Goal: Information Seeking & Learning: Learn about a topic

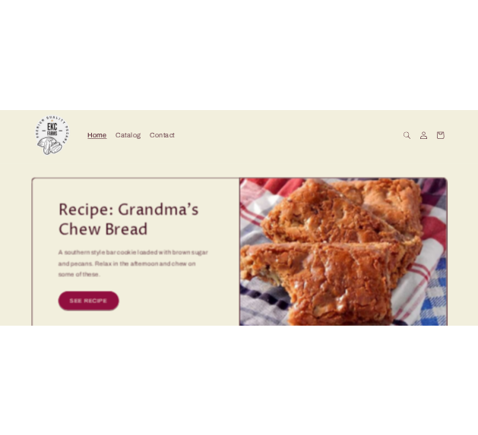
scroll to position [4484, 0]
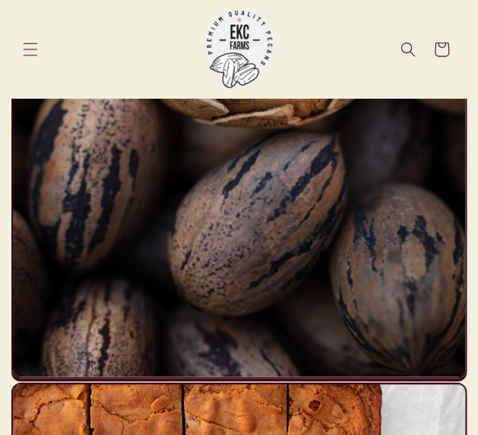
drag, startPoint x: 102, startPoint y: 54, endPoint x: 17, endPoint y: -7, distance: 104.0
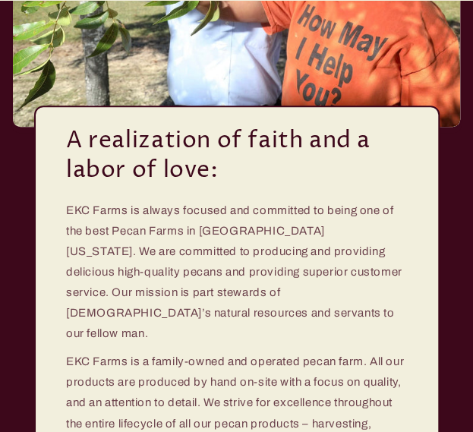
scroll to position [3156, 0]
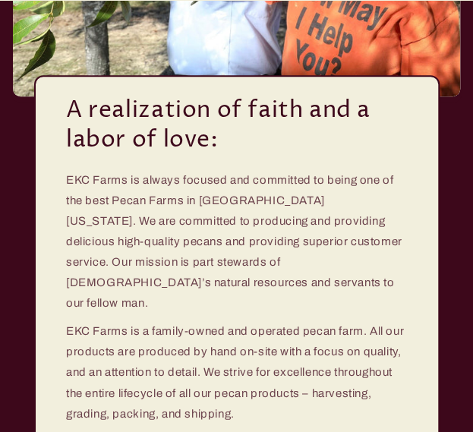
click at [36, 179] on div "A realization of faith and a labor of love: EKC Farms is always focused and com…" at bounding box center [237, 263] width 406 height 377
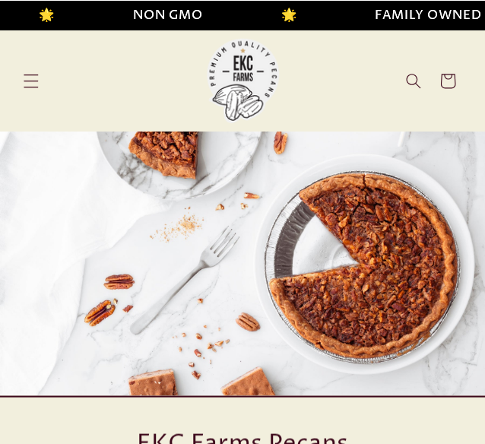
scroll to position [0, 0]
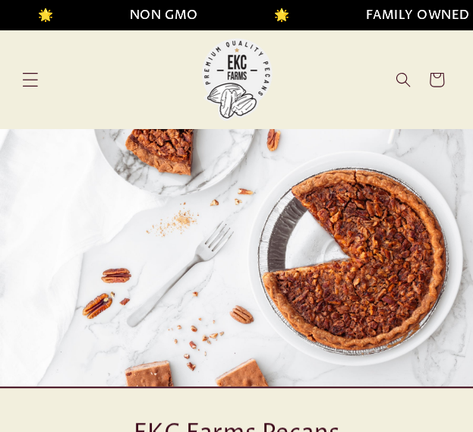
click at [21, 71] on span "Menu" at bounding box center [30, 79] width 33 height 33
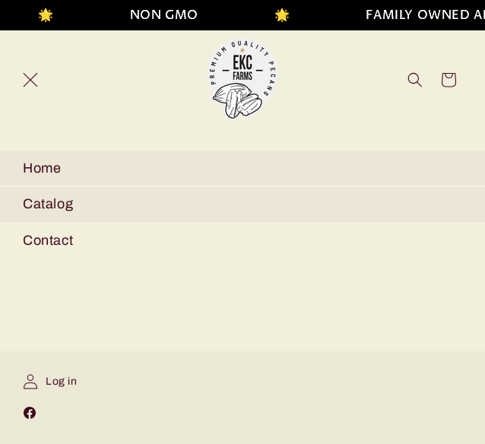
click at [62, 211] on link "Catalog" at bounding box center [242, 204] width 485 height 34
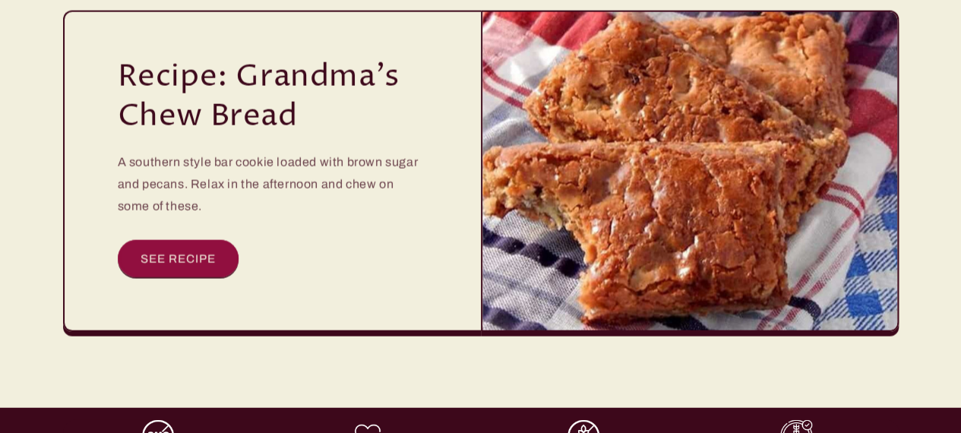
scroll to position [4636, 0]
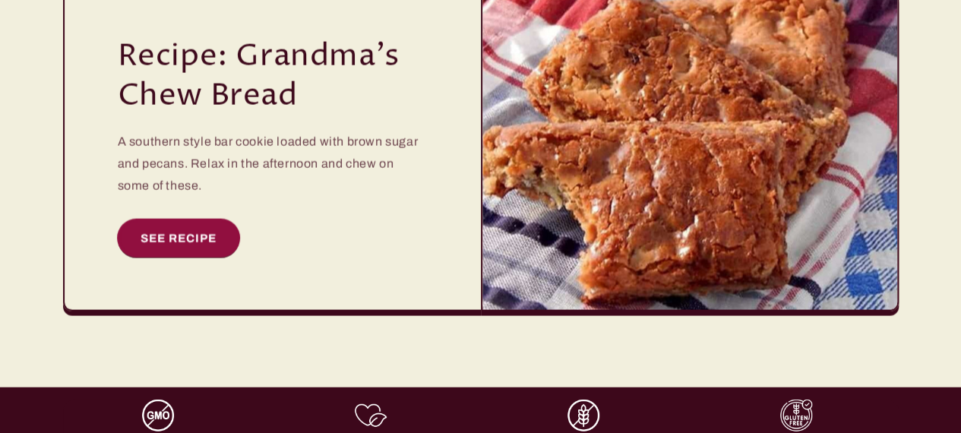
click at [169, 221] on link "SEE RECIPE" at bounding box center [179, 238] width 122 height 37
